Goal: Task Accomplishment & Management: Use online tool/utility

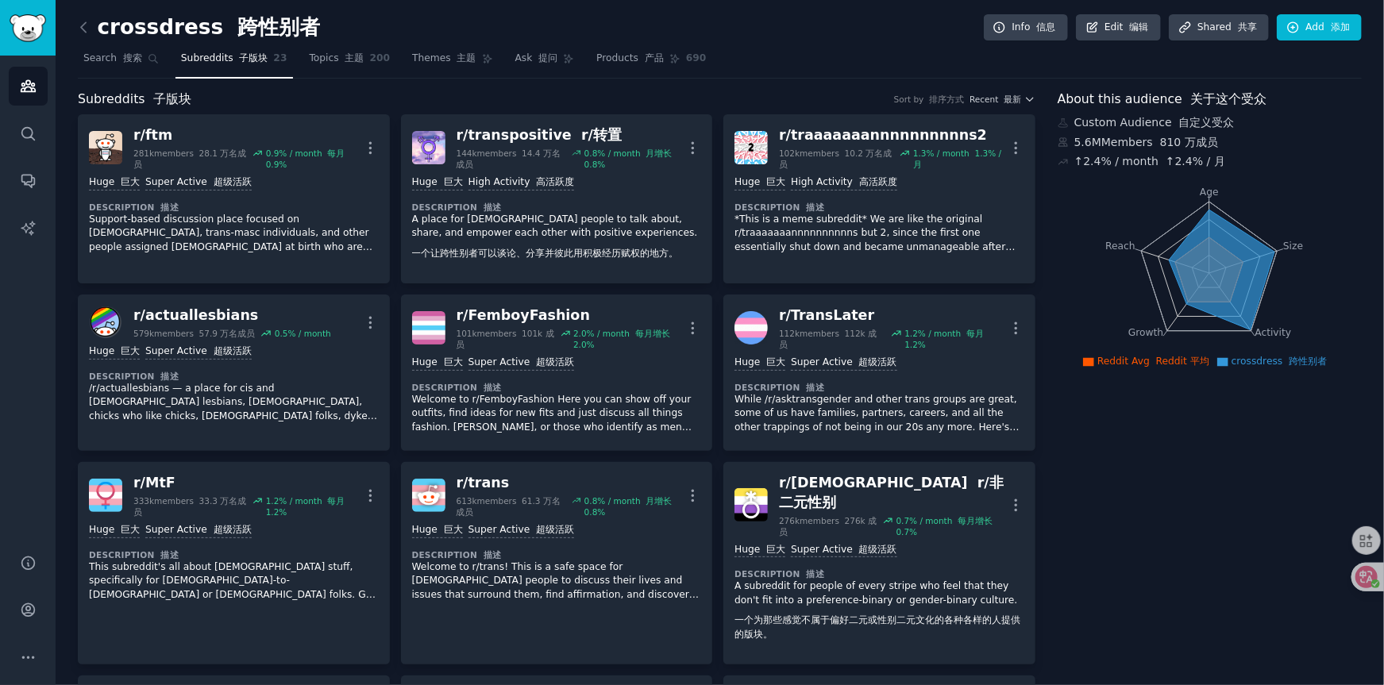
scroll to position [1032, 0]
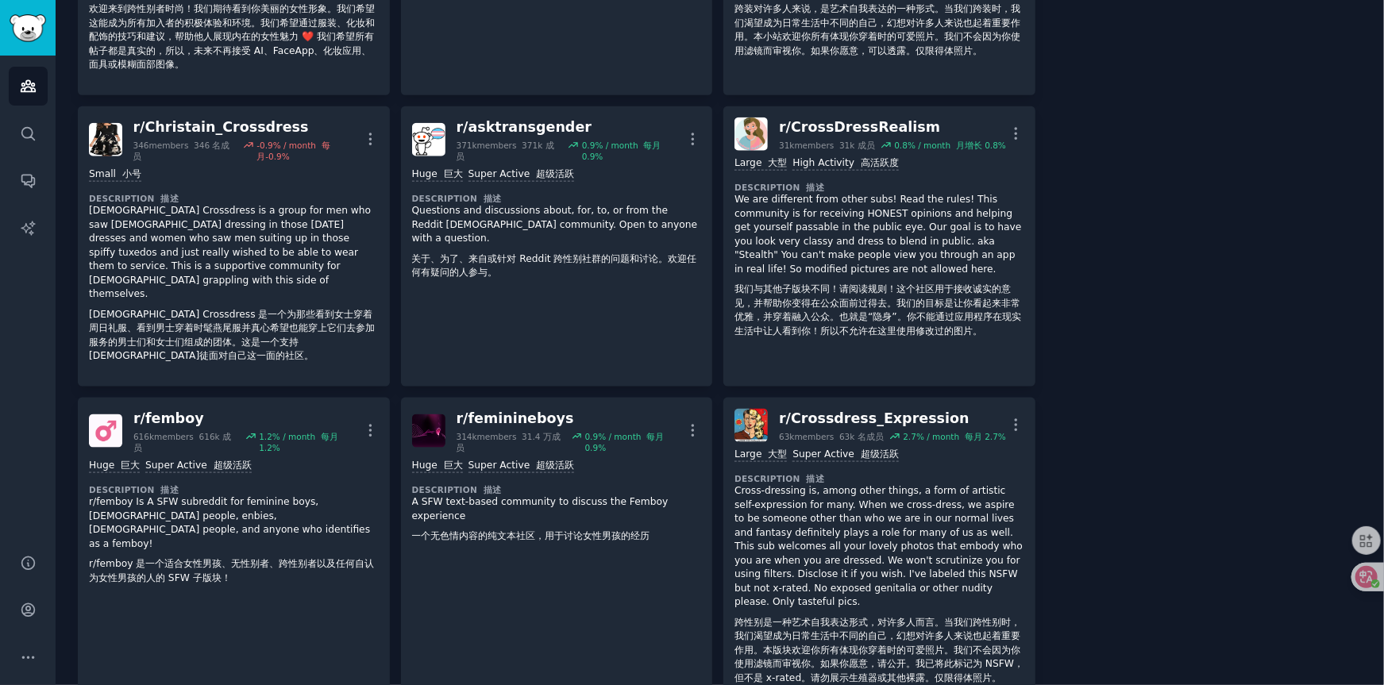
click at [1189, 299] on div "About this audience 关于这个受众 Custom Audience 自定义受众 5.6M Members 810 万成员 ↑ 2.4 % /…" at bounding box center [1210, 418] width 304 height 2720
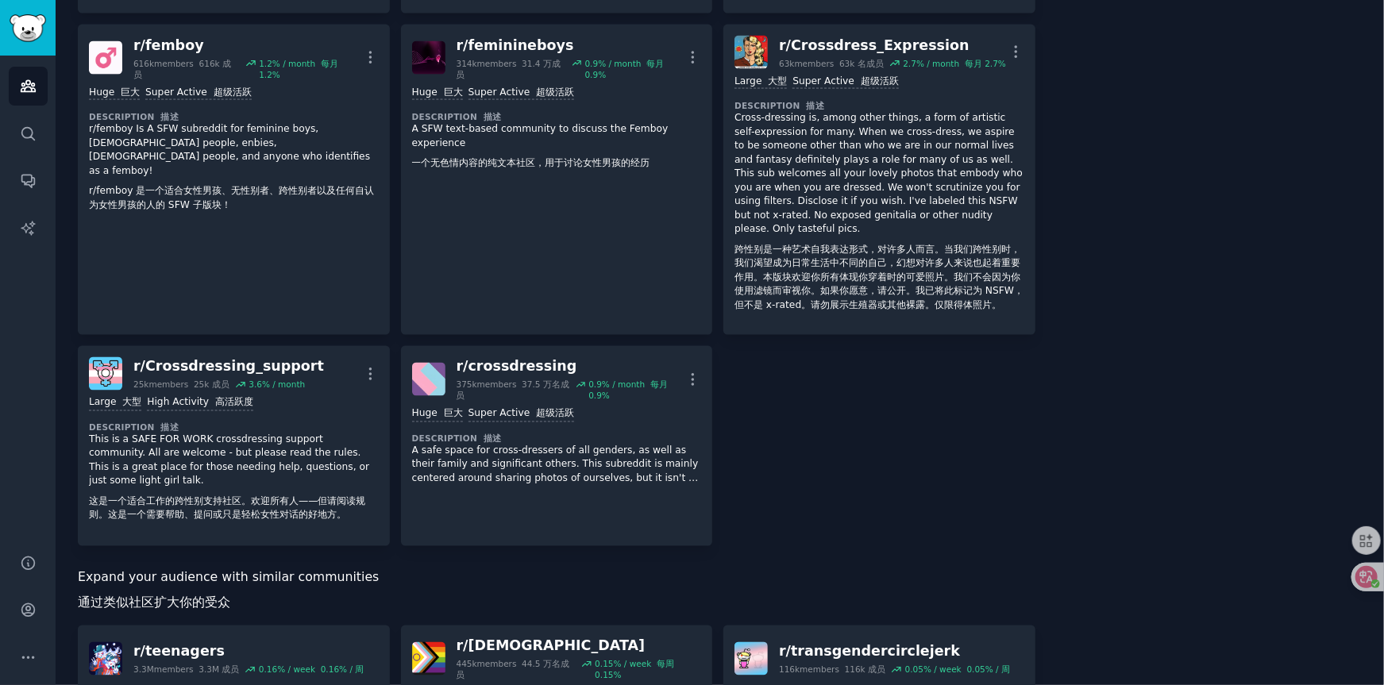
scroll to position [1429, 0]
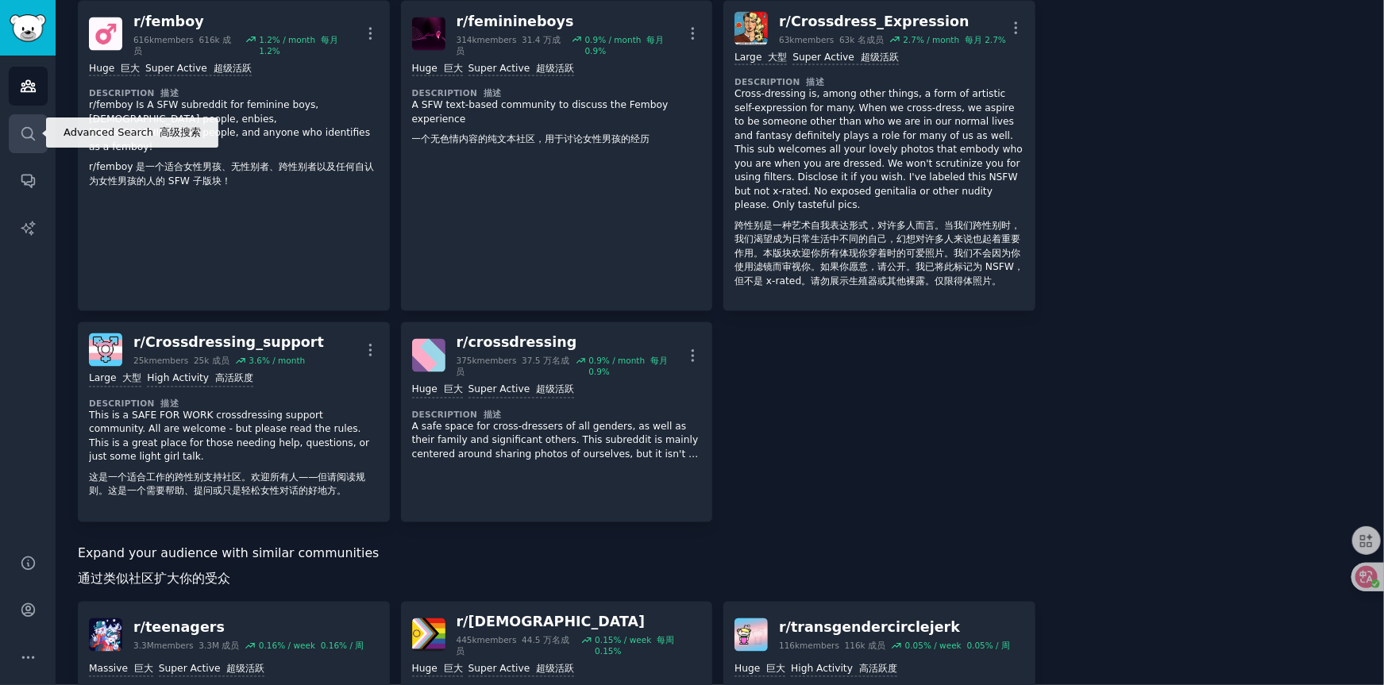
click at [30, 132] on icon "Sidebar" at bounding box center [28, 133] width 17 height 17
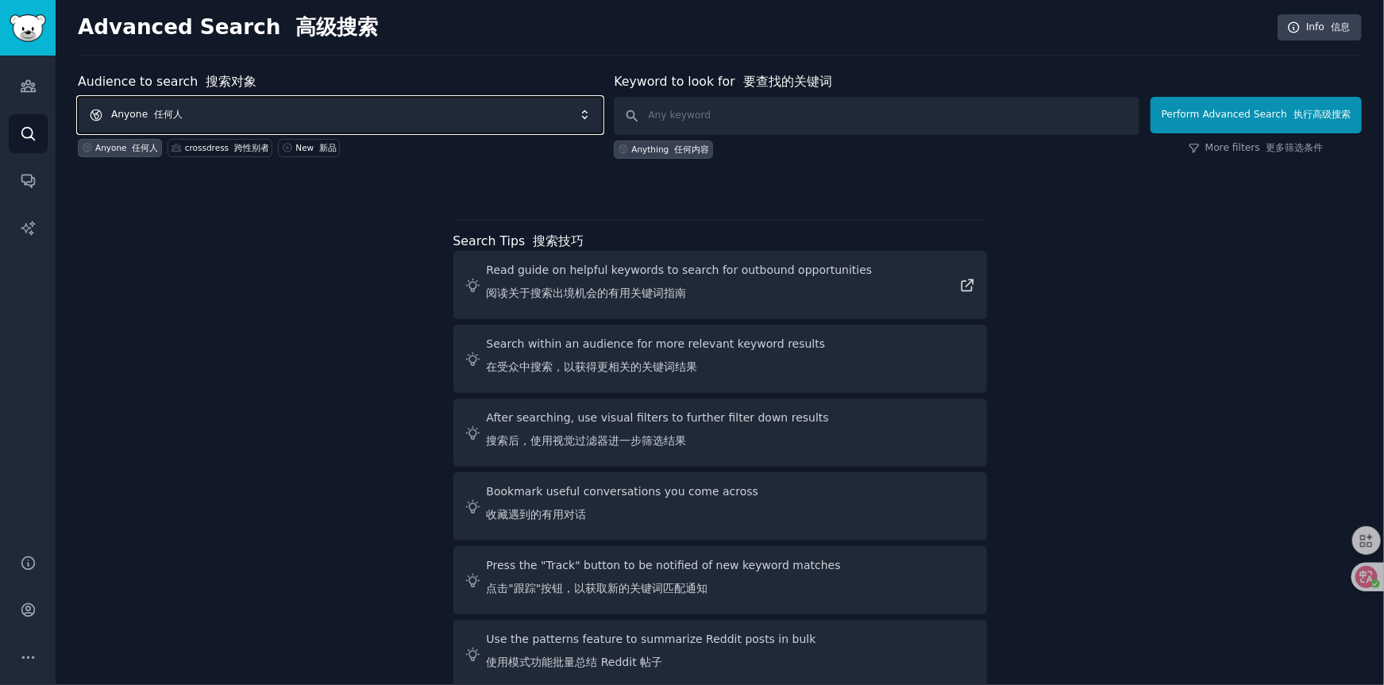
click at [194, 114] on span "Anyone 任何人" at bounding box center [340, 115] width 525 height 37
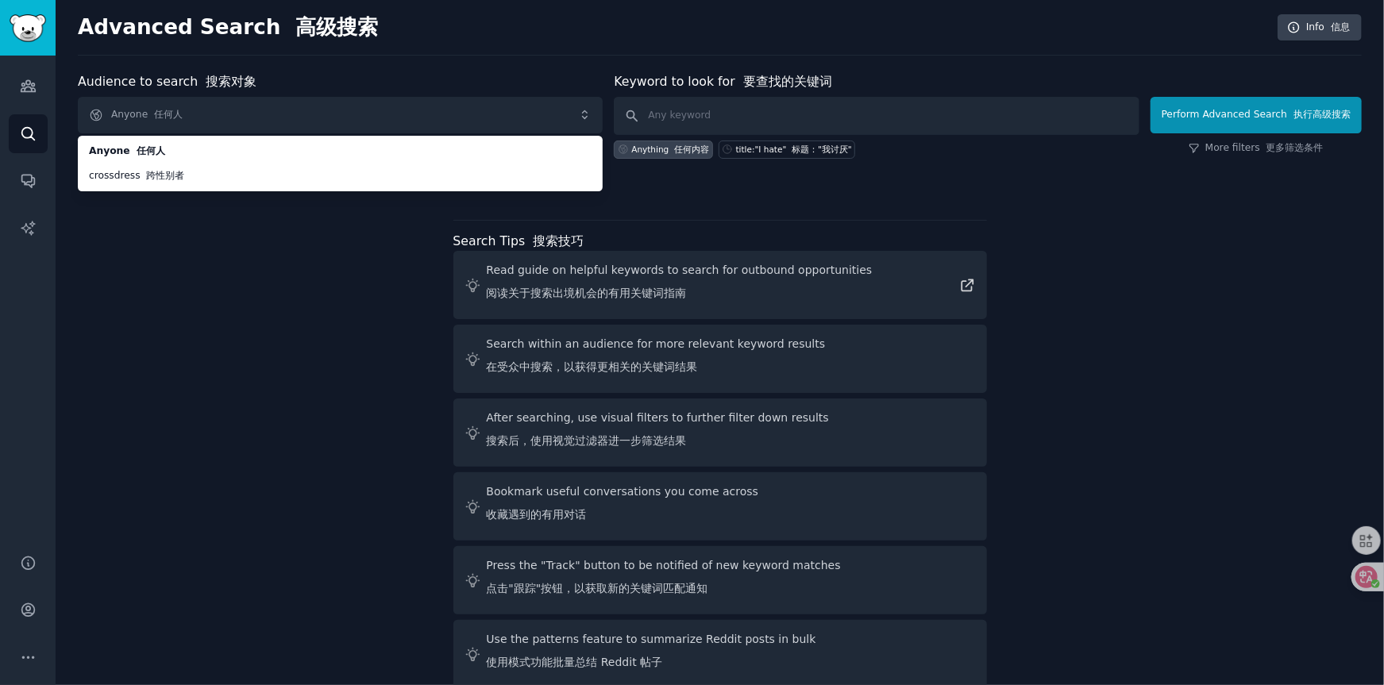
click at [183, 289] on div "Audience to search 搜索对象 Anyone 任何人 Anyone 任何人 crossdress 跨性别者 Anyone 任何人 crossd…" at bounding box center [720, 383] width 1284 height 623
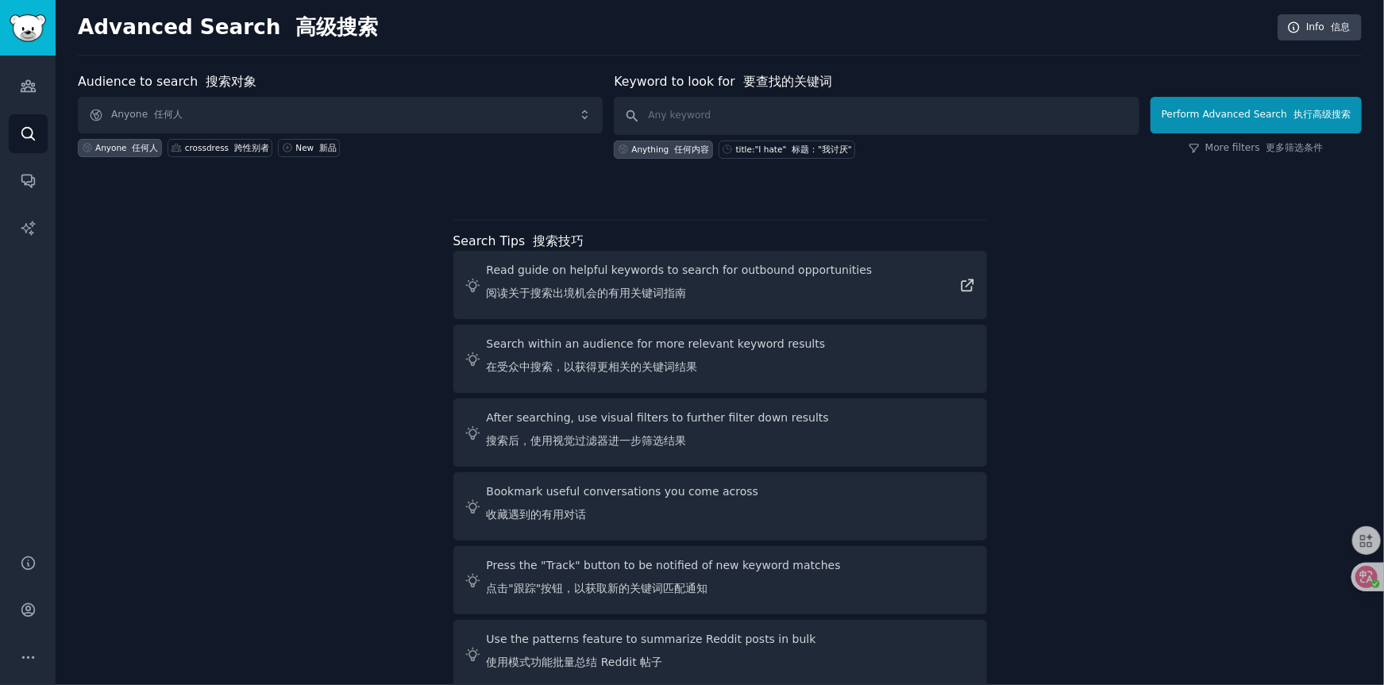
click at [1105, 289] on div "Audience to search 搜索对象 Anyone 任何人 Anyone 任何人 crossdress 跨性别者 New 新品 Keyword to…" at bounding box center [720, 383] width 1284 height 623
click at [666, 112] on input "text" at bounding box center [876, 116] width 525 height 38
click at [1098, 326] on div "Audience to search 搜索对象 Anyone 任何人 Anyone 任何人 crossdress 跨性别者 New 新品 Keyword to…" at bounding box center [720, 383] width 1284 height 623
click at [678, 122] on input "text" at bounding box center [876, 116] width 525 height 38
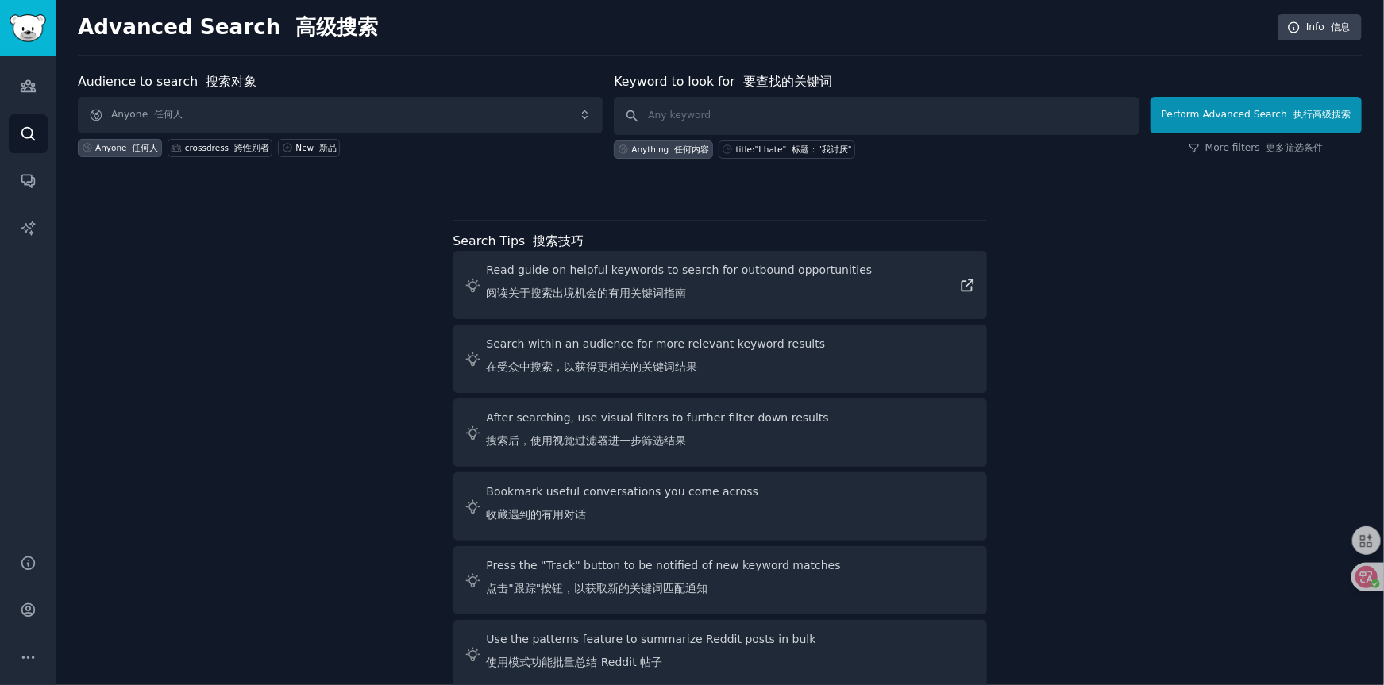
click at [1207, 321] on div "Audience to search 搜索对象 Anyone 任何人 Anyone 任何人 crossdress 跨性别者 New 新品 Keyword to…" at bounding box center [720, 383] width 1284 height 623
click at [290, 249] on div "Audience to search 搜索对象 Anyone 任何人 Anyone 任何人 crossdress 跨性别者 New 新品 Keyword to…" at bounding box center [720, 383] width 1284 height 623
click at [222, 111] on span "Anyone 任何人" at bounding box center [340, 115] width 525 height 37
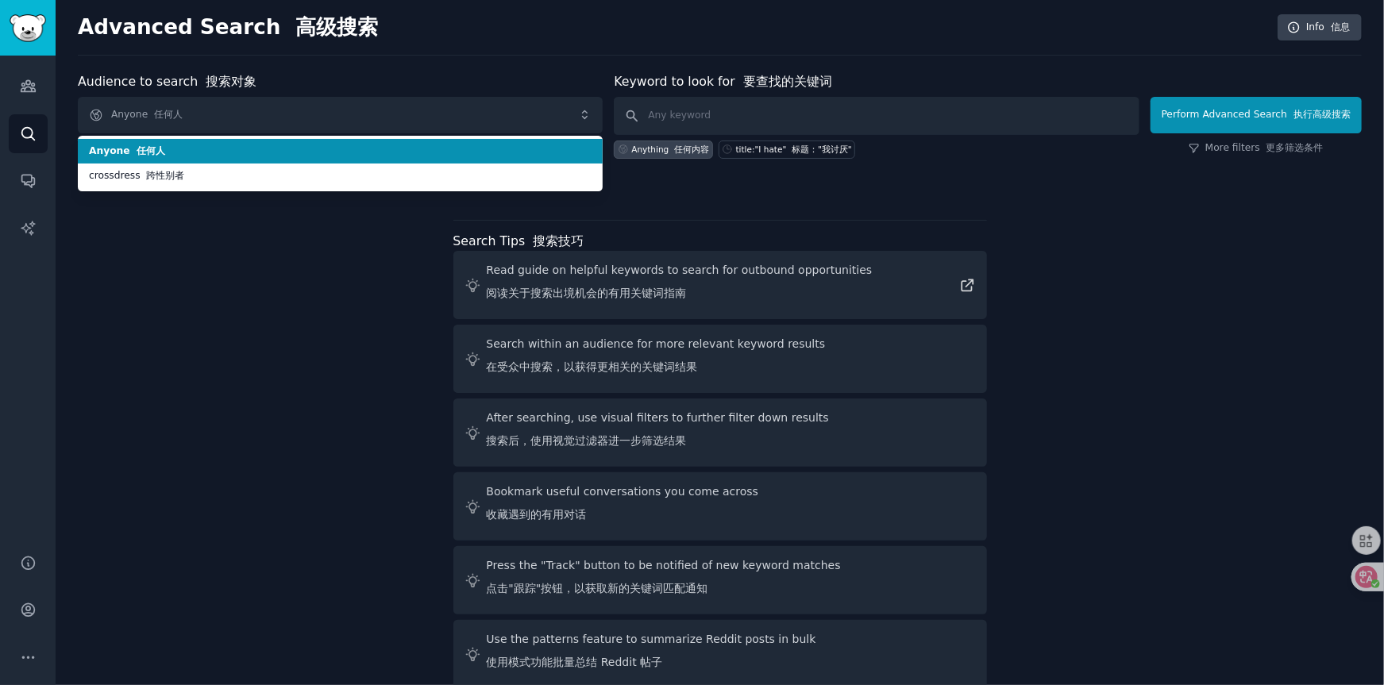
click at [189, 147] on span "Anyone 任何人" at bounding box center [340, 152] width 503 height 14
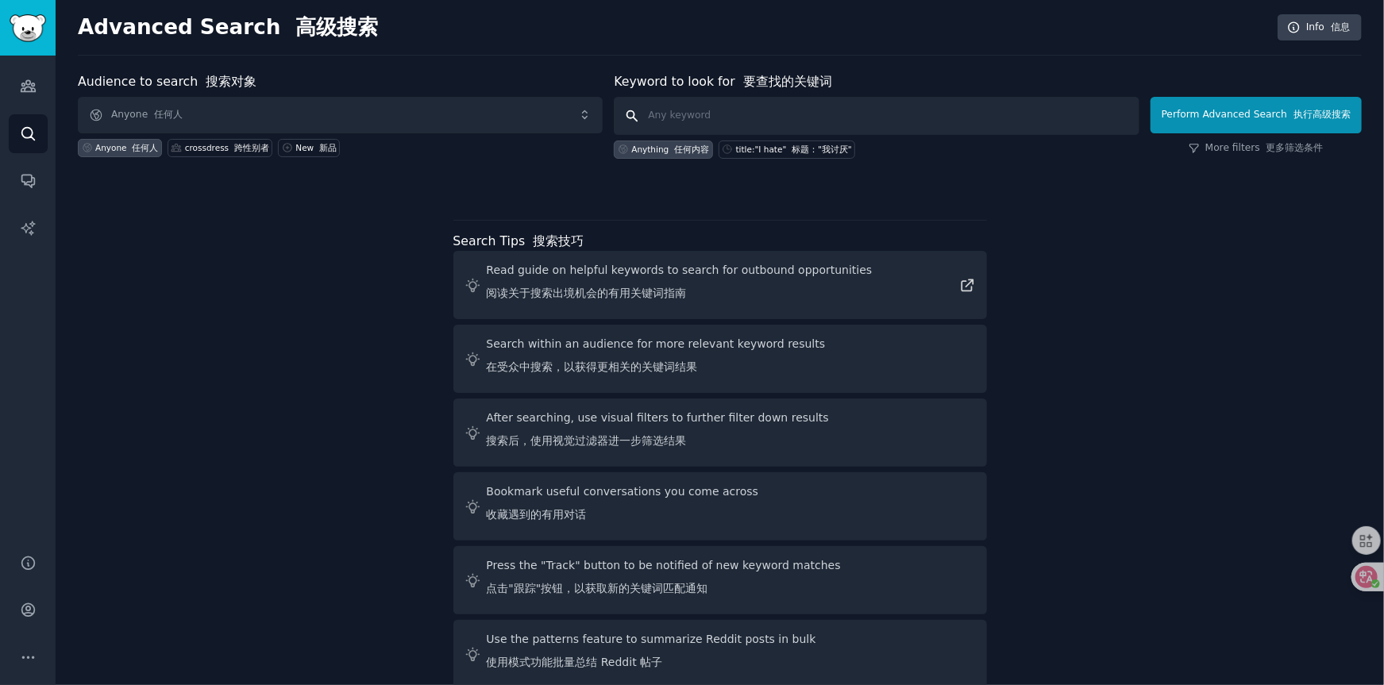
click at [685, 118] on input "text" at bounding box center [876, 116] width 525 height 38
click at [29, 91] on icon "Sidebar" at bounding box center [28, 86] width 17 height 17
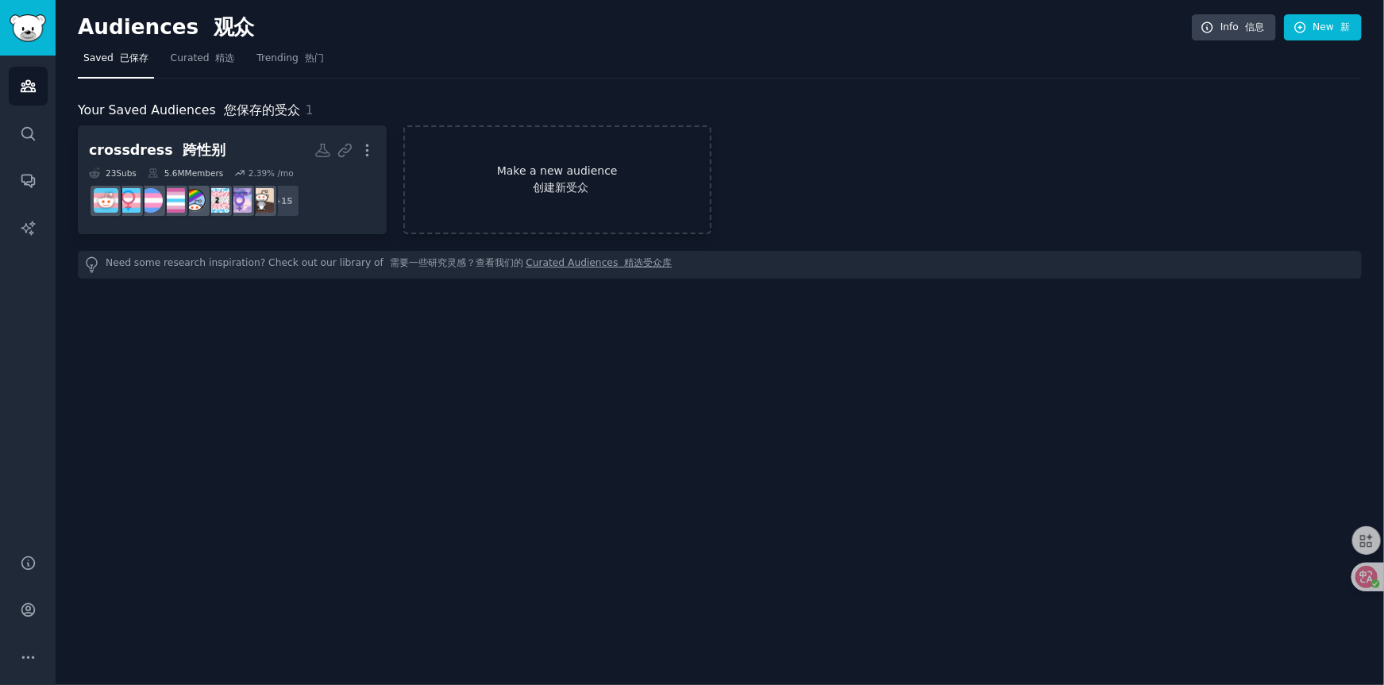
click at [602, 173] on link "Make a new audience 创建新受众" at bounding box center [558, 179] width 309 height 109
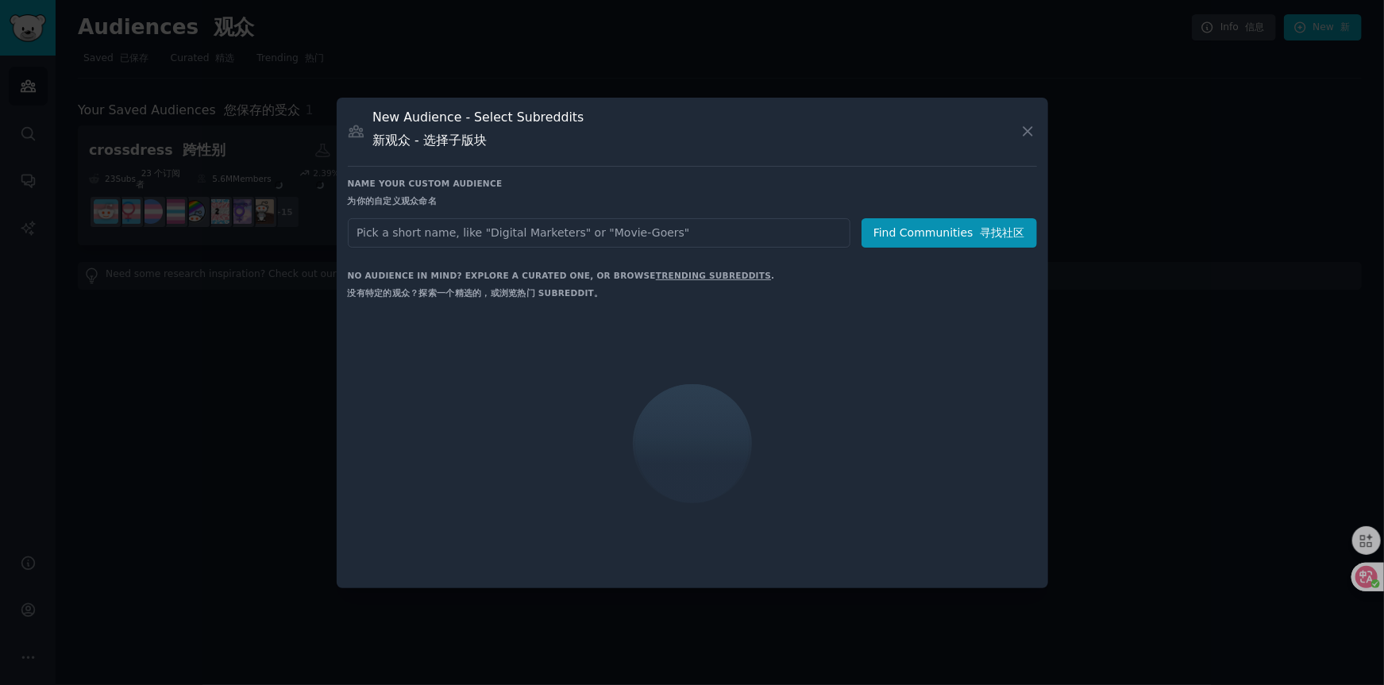
type input "[PERSON_NAME]"
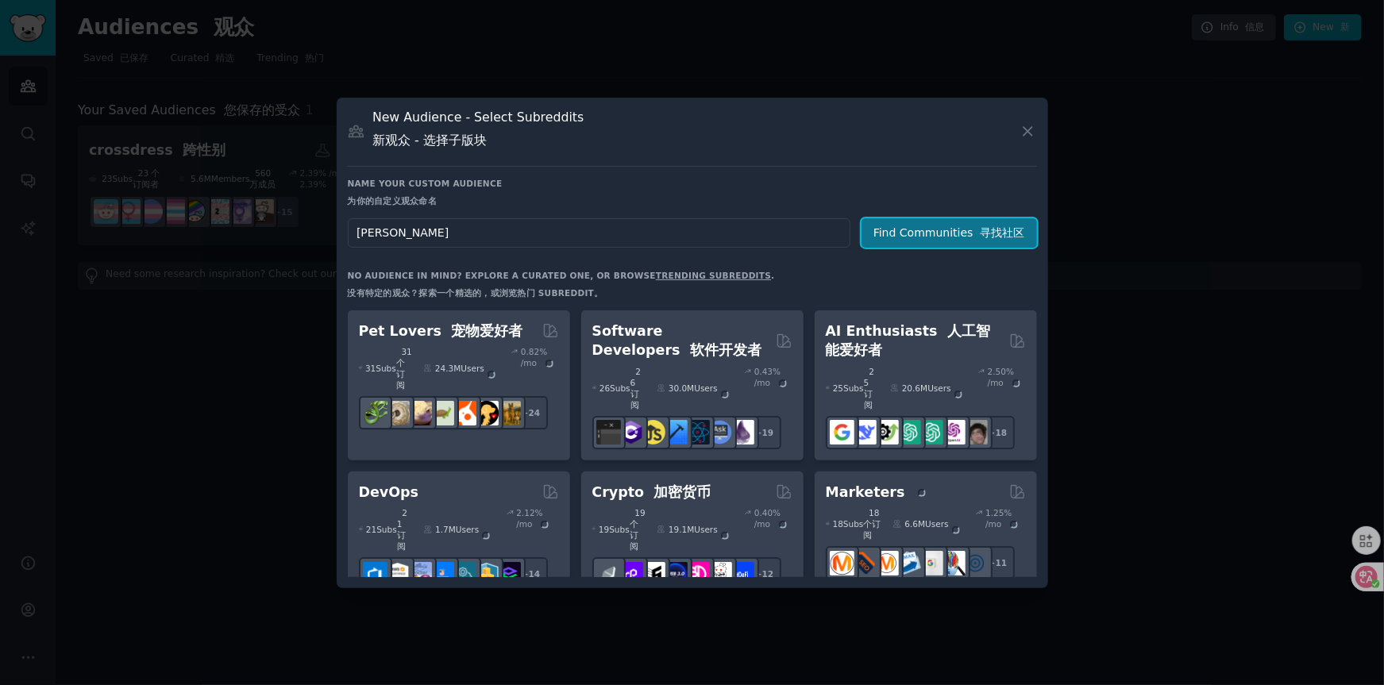
click at [983, 239] on button "Find Communities 寻找社区" at bounding box center [950, 232] width 176 height 29
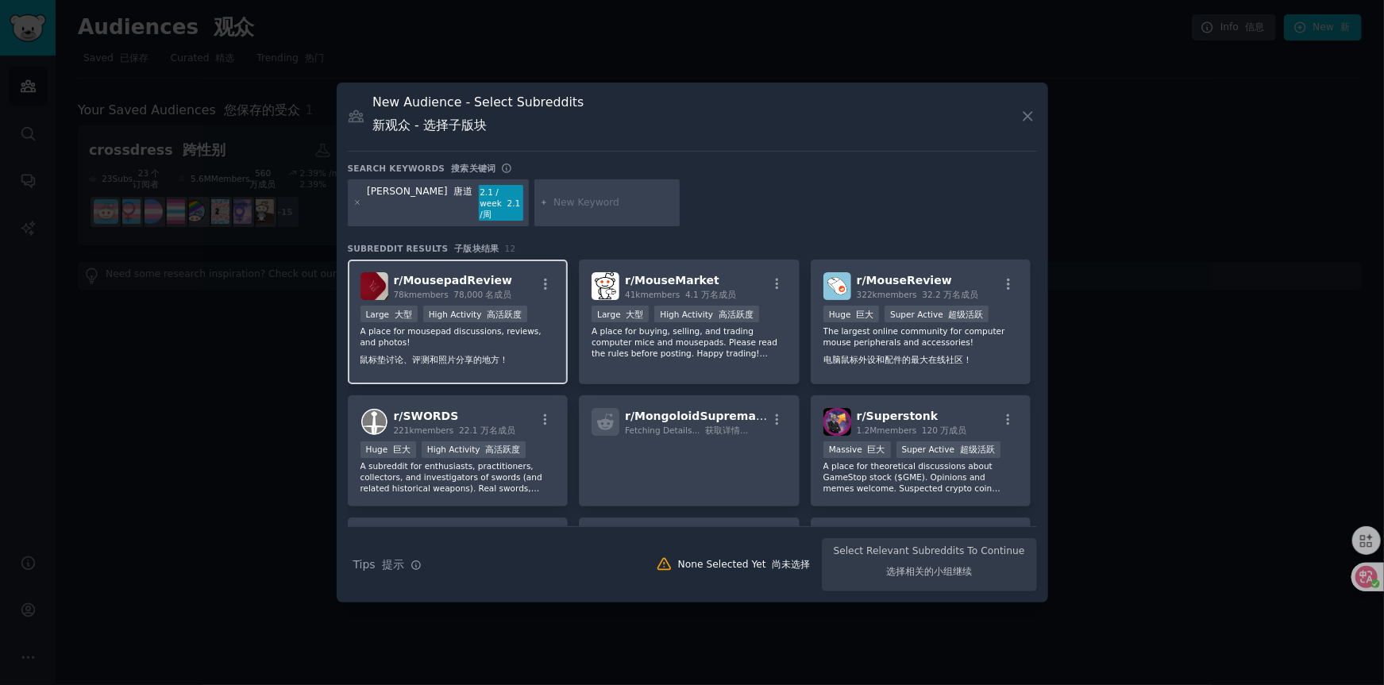
click at [469, 347] on p "A place for mousepad discussions, reviews, and photos! 鼠标垫讨论、评测和照片分享的地方！" at bounding box center [458, 349] width 195 height 46
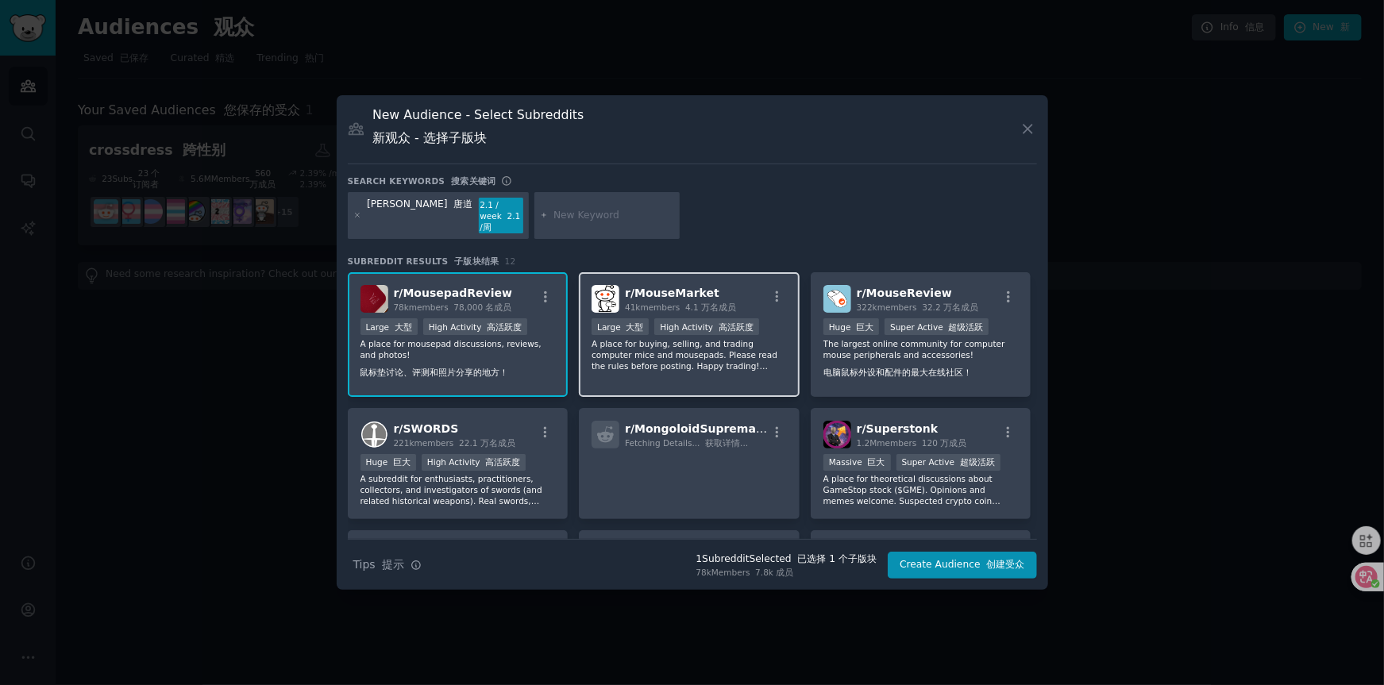
click at [692, 373] on div "r/ MouseMarket 41k members 4.1 万名成员 >= 80th percentile for submissions / day >=…" at bounding box center [689, 334] width 221 height 125
click at [1031, 122] on icon at bounding box center [1028, 129] width 17 height 17
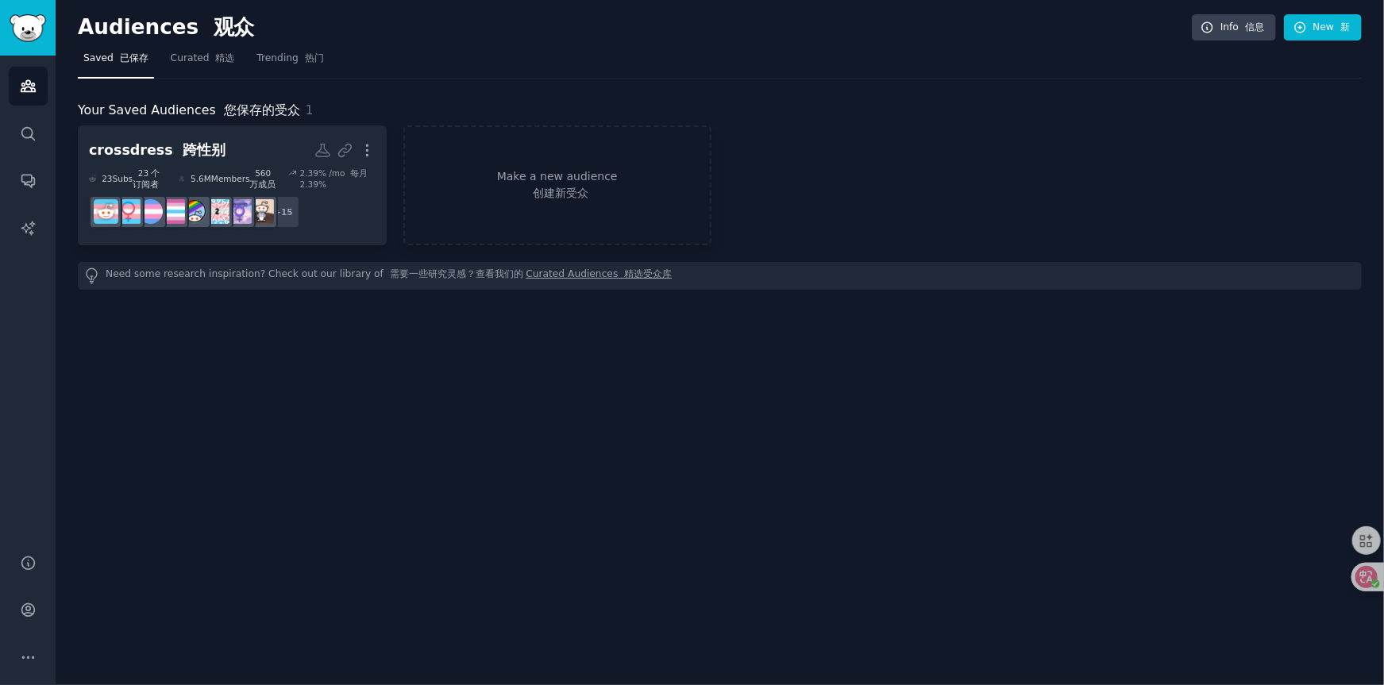
click at [344, 400] on div "Audiences 观众 Info 信息 New 新 Saved 已保存 Curated 精选 Trending 热门 Your Saved Audience…" at bounding box center [720, 342] width 1329 height 685
click at [403, 419] on div "Audiences 观众 Info 信息 New 新 Saved 已保存 Curated 精选 Trending 热门 Your Saved Audience…" at bounding box center [720, 342] width 1329 height 685
click at [400, 431] on div "Audiences 观众 Info 信息 New 新 Saved 已保存 Curated 精选 Trending 热门 Your Saved Audience…" at bounding box center [720, 342] width 1329 height 685
click at [536, 567] on div "Audiences 观众 Info 信息 New 新 Saved 已保存 Curated 精选 Trending 热门 Your Saved Audience…" at bounding box center [720, 342] width 1329 height 685
click at [648, 554] on div "Audiences 观众 Info 信息 New 新 Saved 已保存 Curated 精选 Trending 热门 Your Saved Audience…" at bounding box center [720, 342] width 1329 height 685
